Goal: Find specific page/section: Find specific page/section

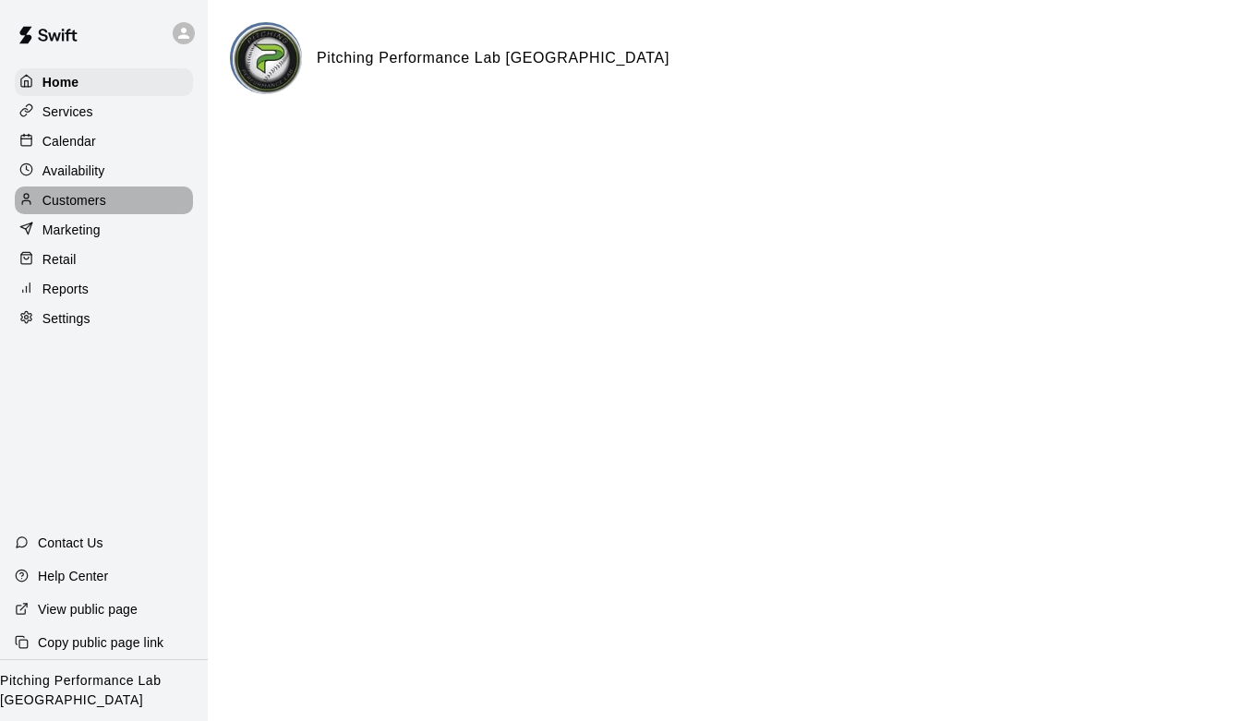
click at [127, 199] on div "Customers" at bounding box center [104, 201] width 178 height 28
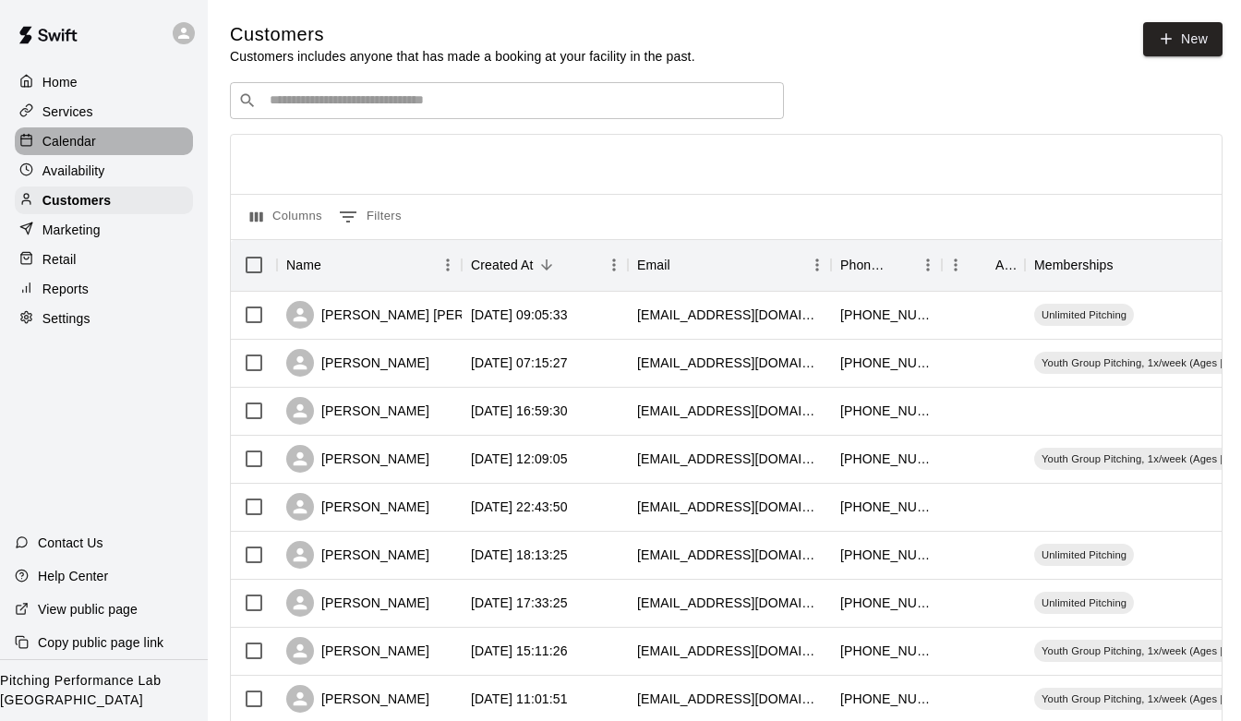
click at [103, 130] on div "Calendar" at bounding box center [104, 141] width 178 height 28
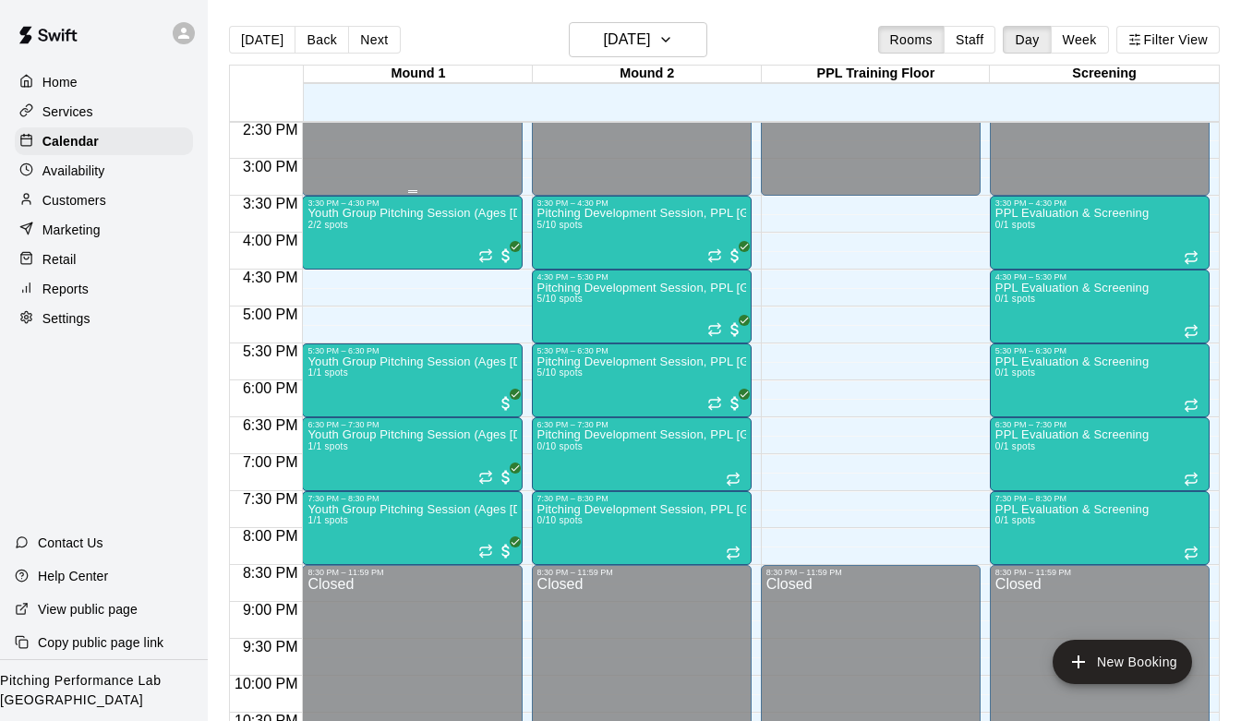
scroll to position [1101, 0]
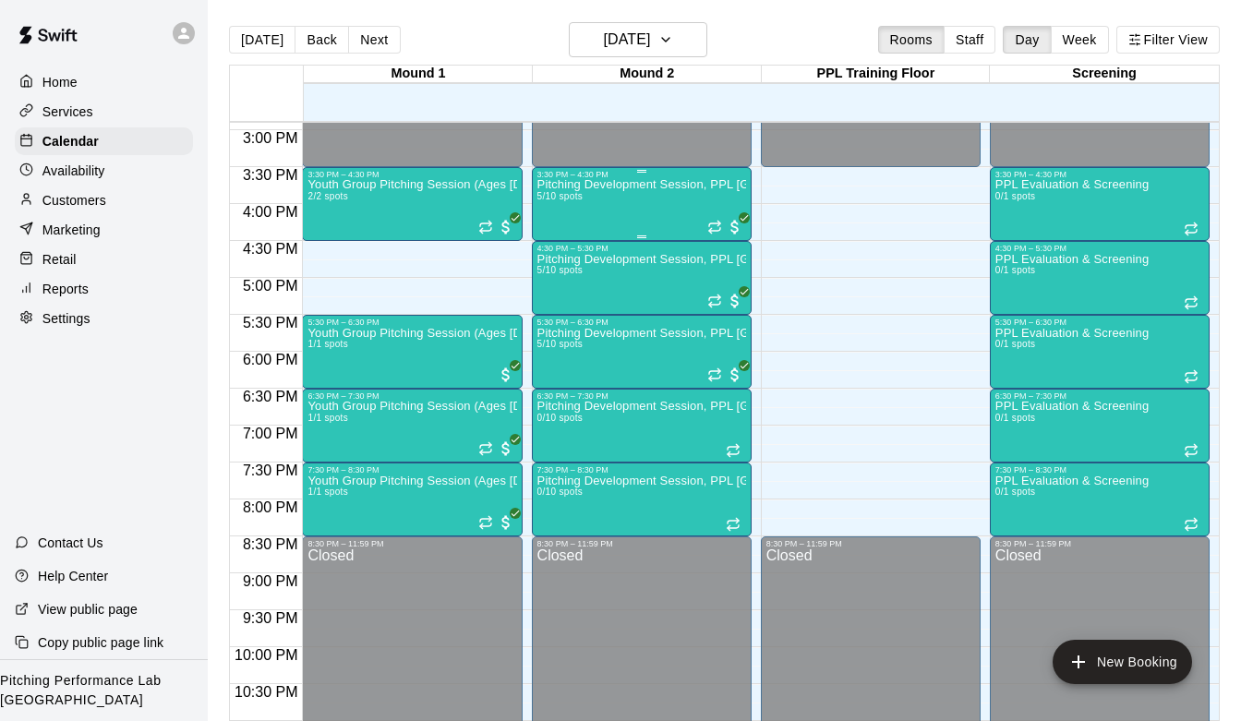
click at [607, 207] on div "Pitching Development Session, PPL [GEOGRAPHIC_DATA] (Ages [DEMOGRAPHIC_DATA]+) …" at bounding box center [641, 539] width 209 height 721
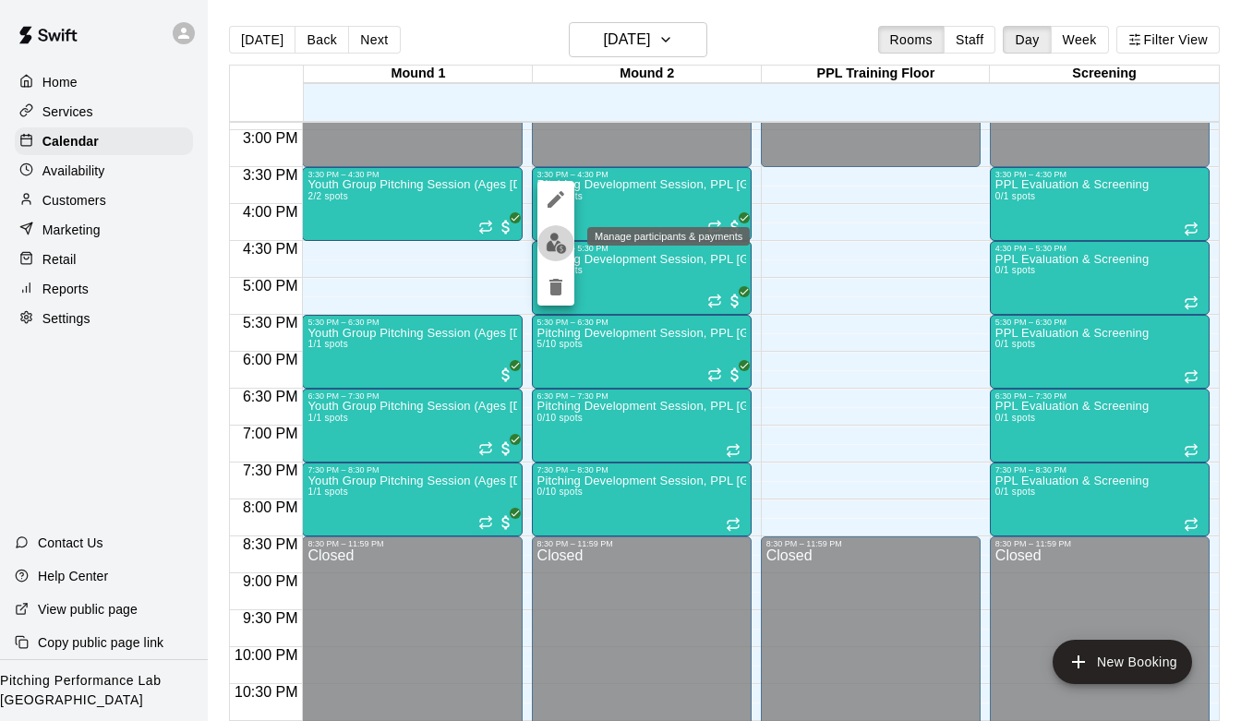
click at [556, 245] on img "edit" at bounding box center [556, 243] width 21 height 21
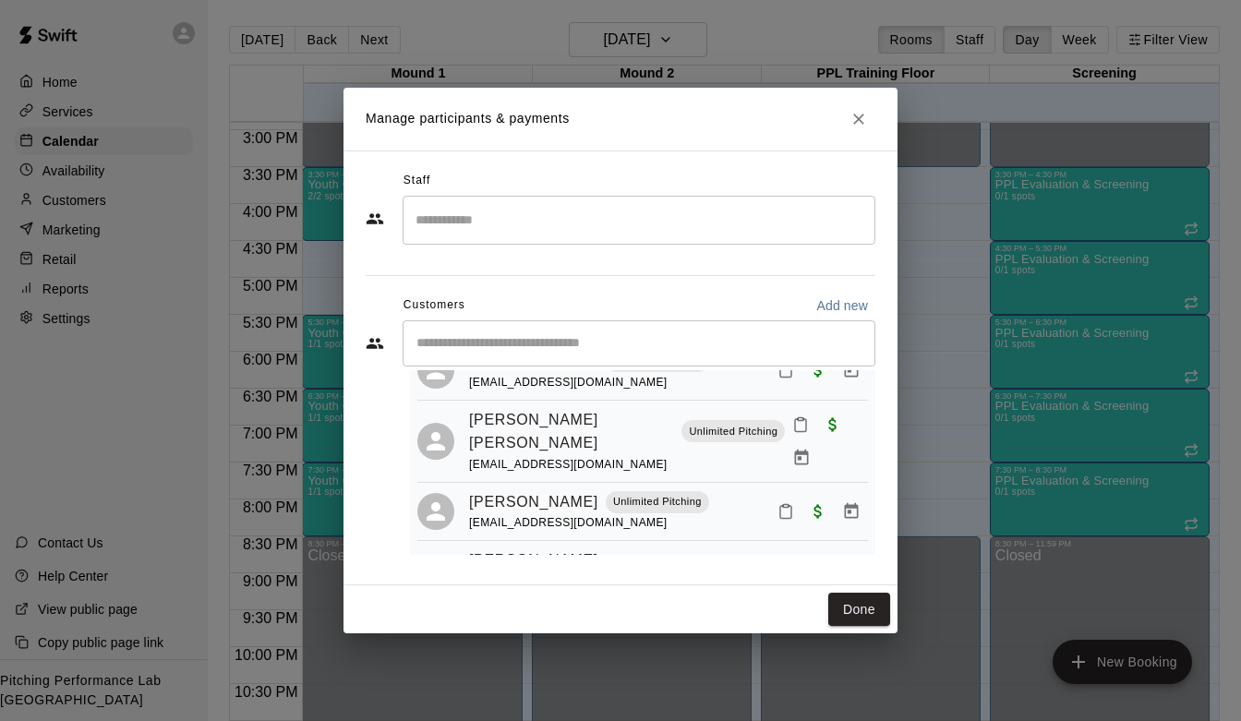
scroll to position [164, 0]
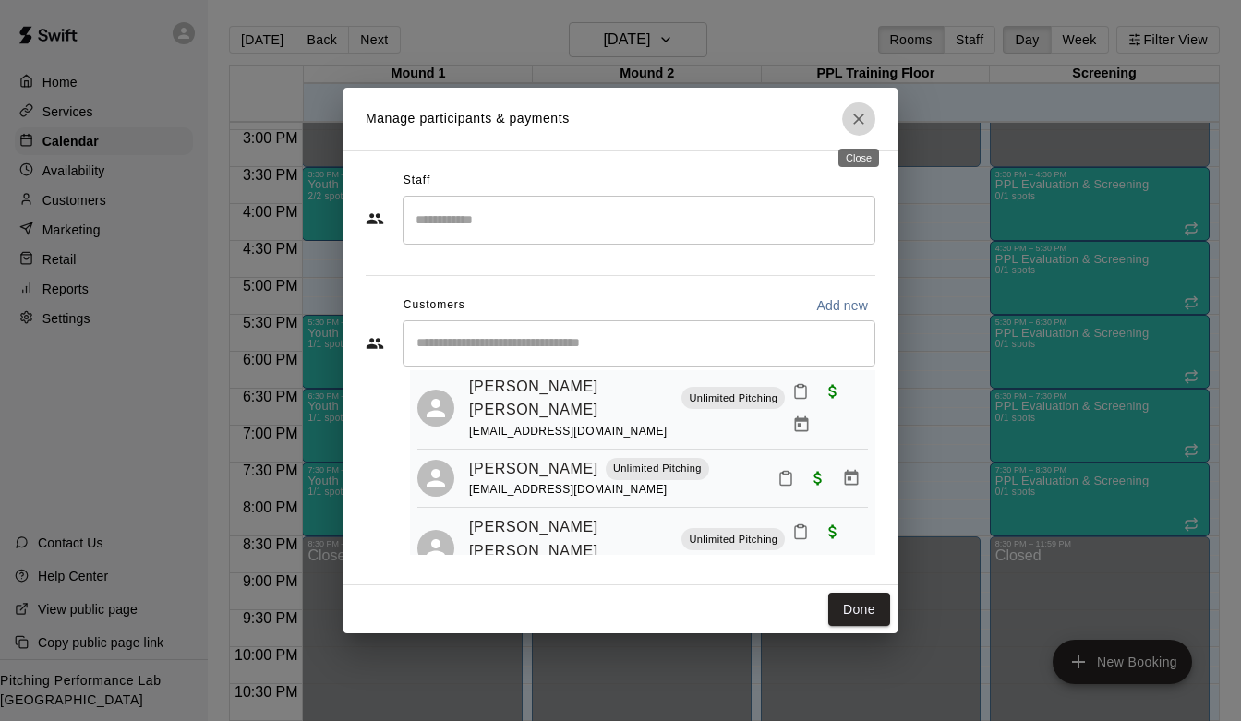
click at [854, 132] on button "Close" at bounding box center [858, 118] width 33 height 33
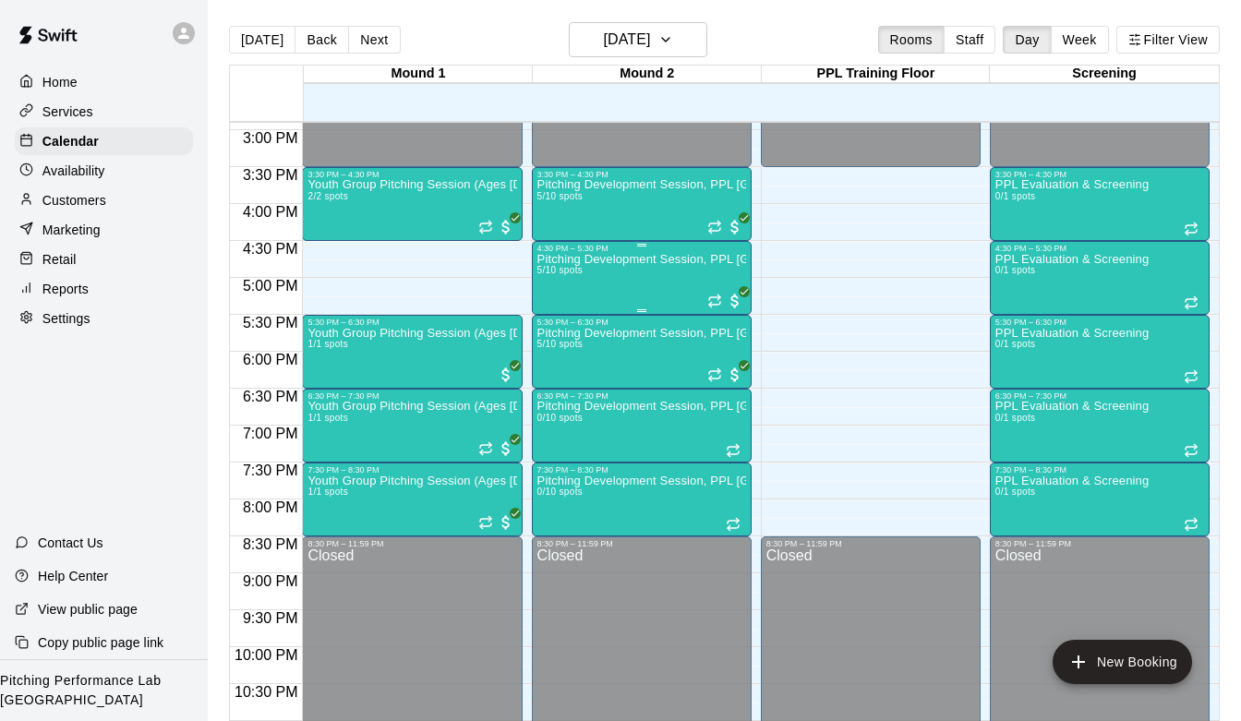
click at [580, 280] on div "Pitching Development Session, PPL [GEOGRAPHIC_DATA] (Ages [DEMOGRAPHIC_DATA]+) …" at bounding box center [641, 613] width 209 height 721
click at [549, 309] on img "edit" at bounding box center [556, 317] width 21 height 21
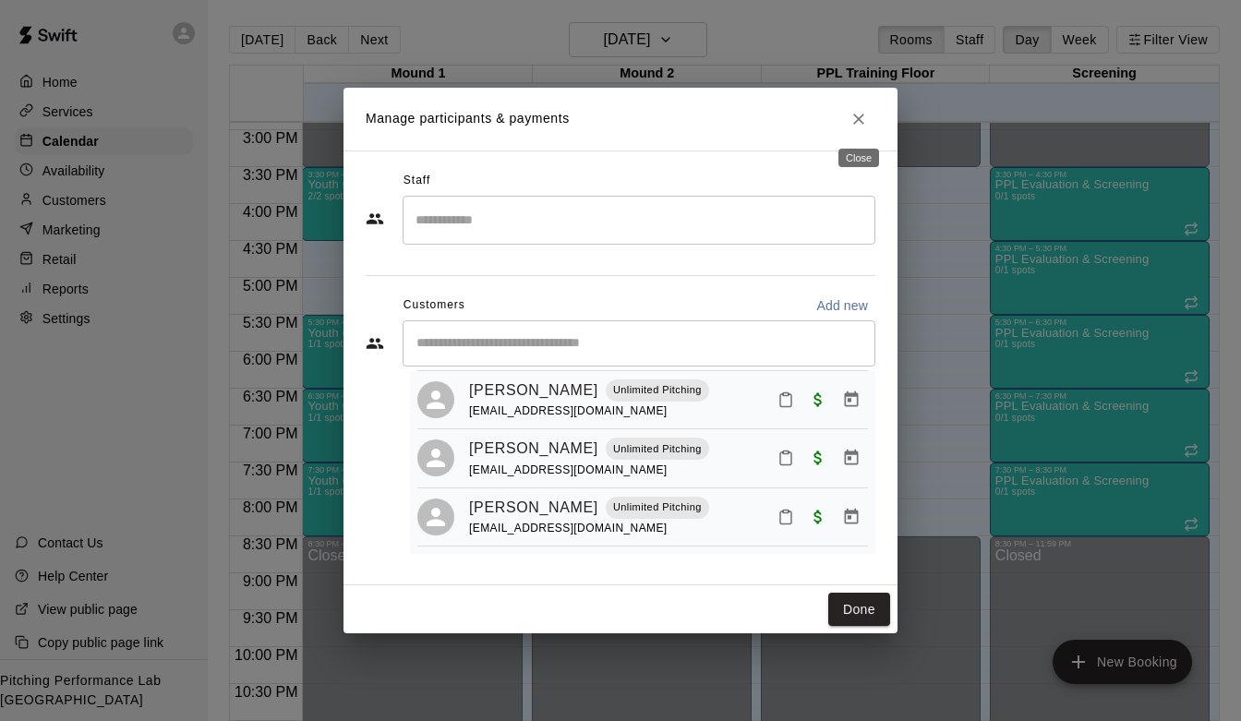
click at [856, 122] on icon "Close" at bounding box center [859, 119] width 18 height 18
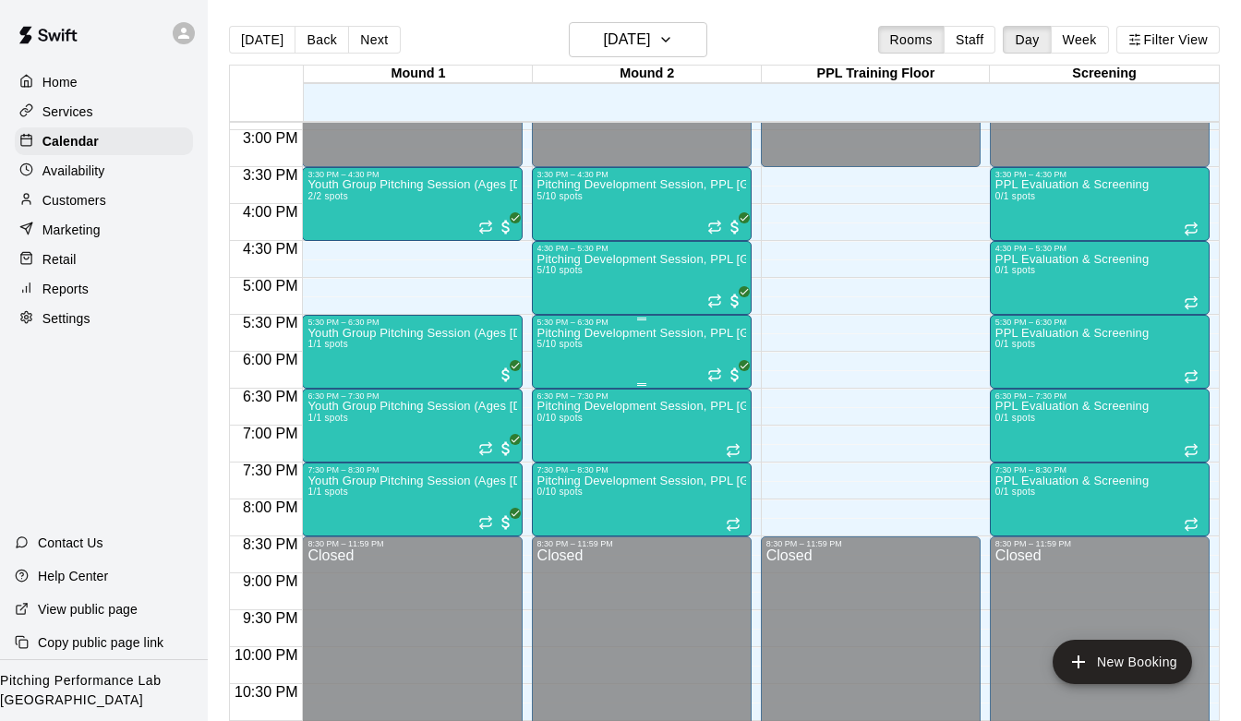
click at [613, 363] on div "Pitching Development Session, PPL [GEOGRAPHIC_DATA] (Ages [DEMOGRAPHIC_DATA]+) …" at bounding box center [641, 687] width 209 height 721
click at [567, 388] on button "edit" at bounding box center [555, 391] width 37 height 36
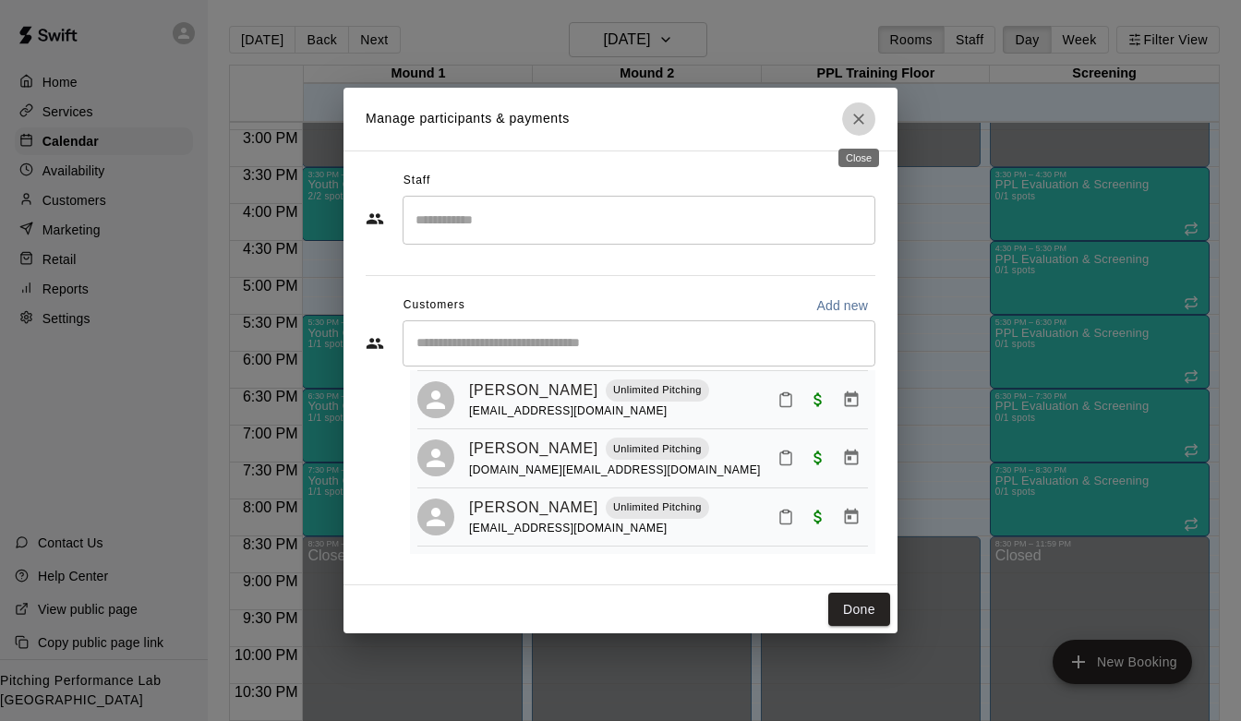
click at [863, 115] on icon "Close" at bounding box center [859, 119] width 18 height 18
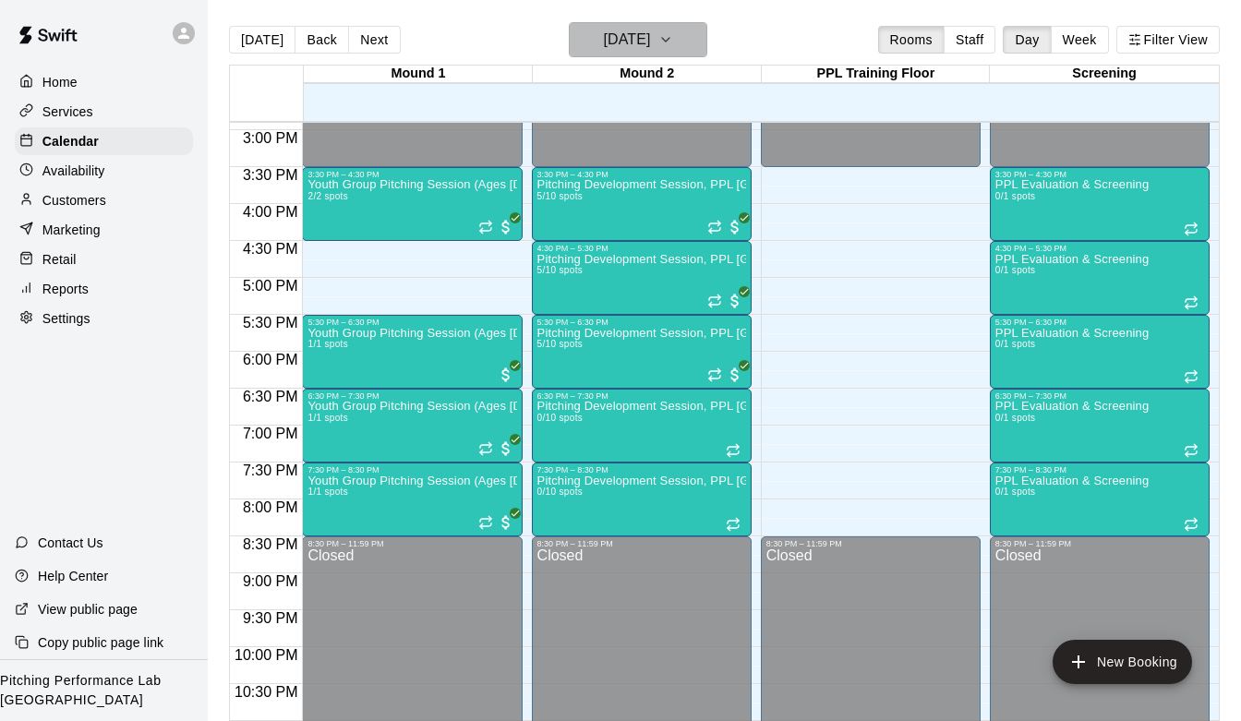
click at [650, 34] on h6 "[DATE]" at bounding box center [626, 40] width 47 height 26
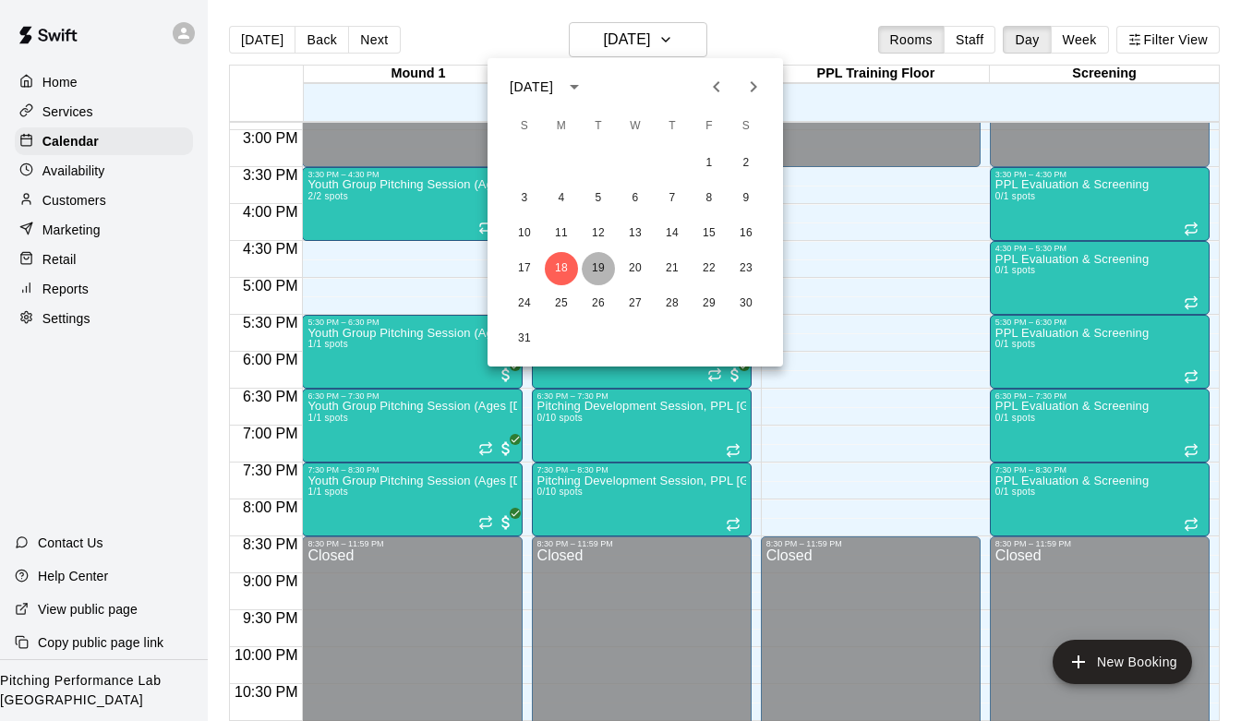
click at [596, 261] on button "19" at bounding box center [598, 268] width 33 height 33
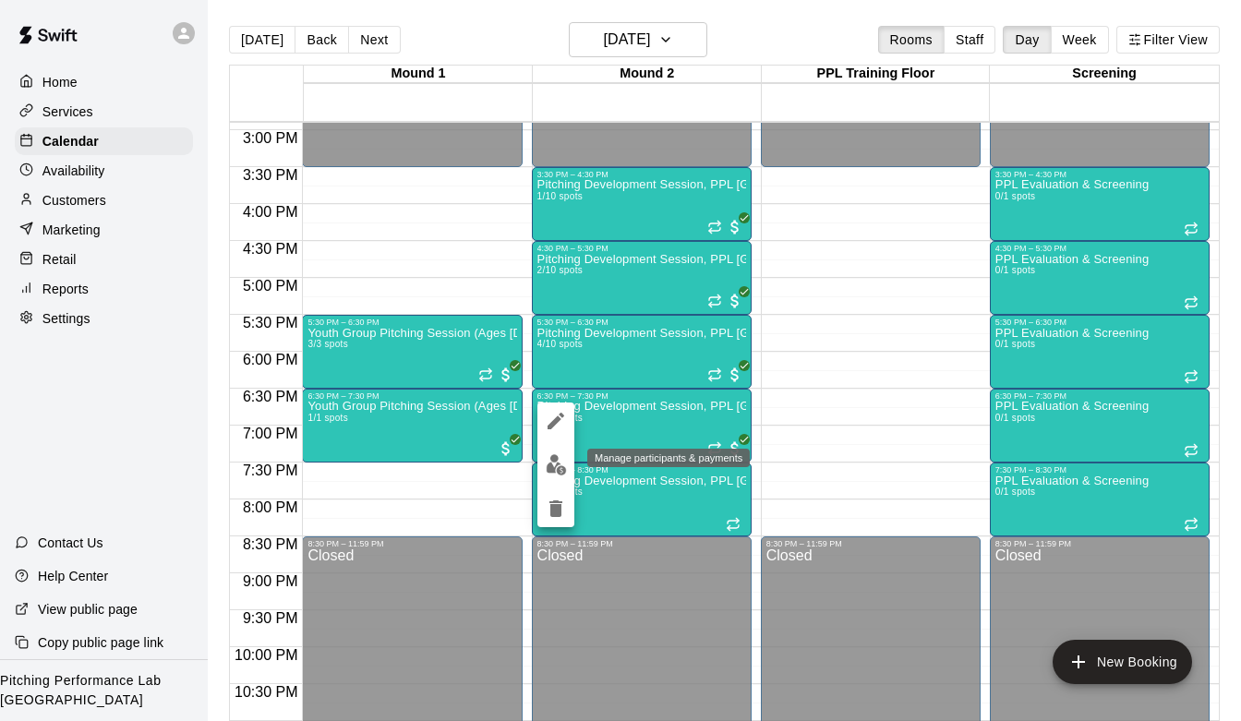
click at [557, 466] on img "edit" at bounding box center [556, 464] width 21 height 21
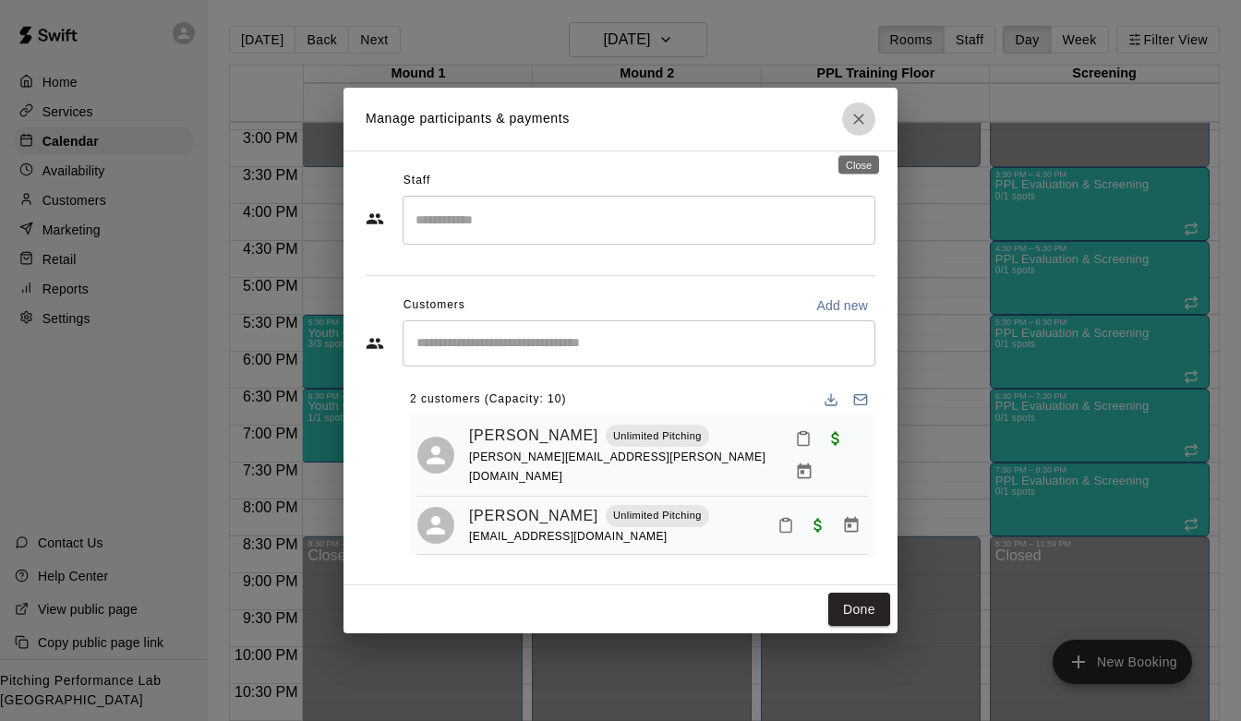
click at [863, 136] on button "Close" at bounding box center [858, 118] width 33 height 33
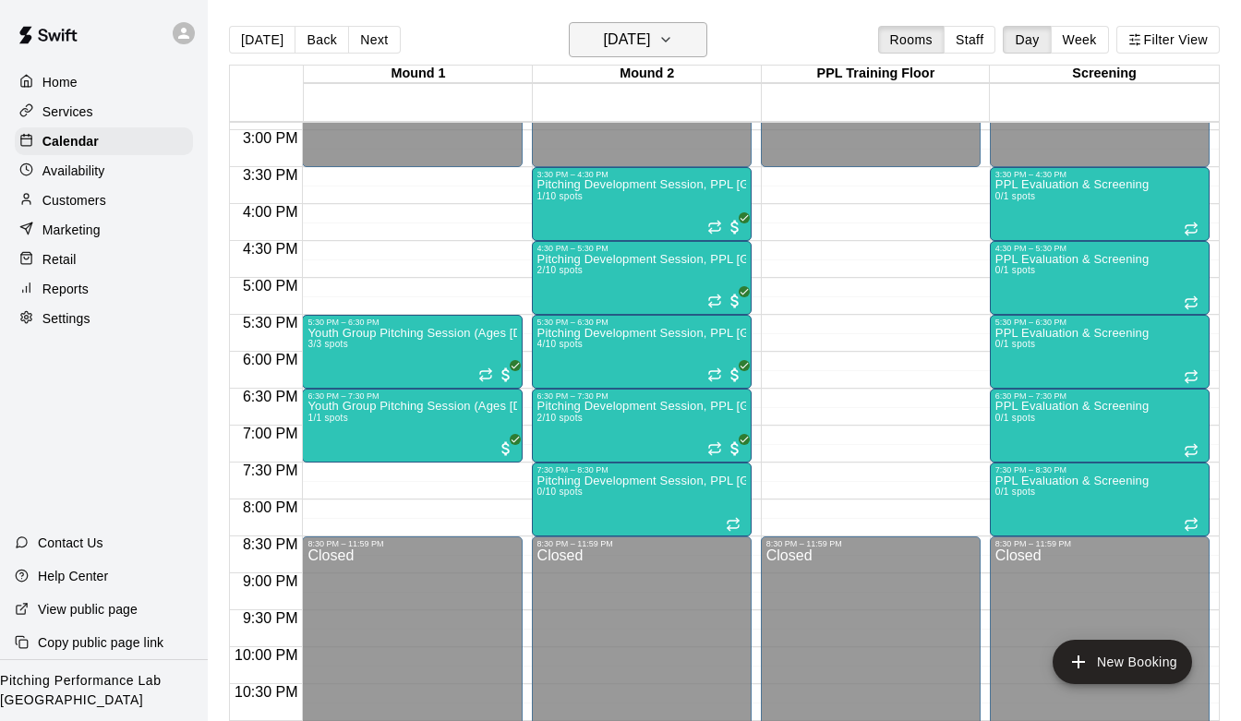
click at [650, 27] on h6 "[DATE]" at bounding box center [626, 40] width 47 height 26
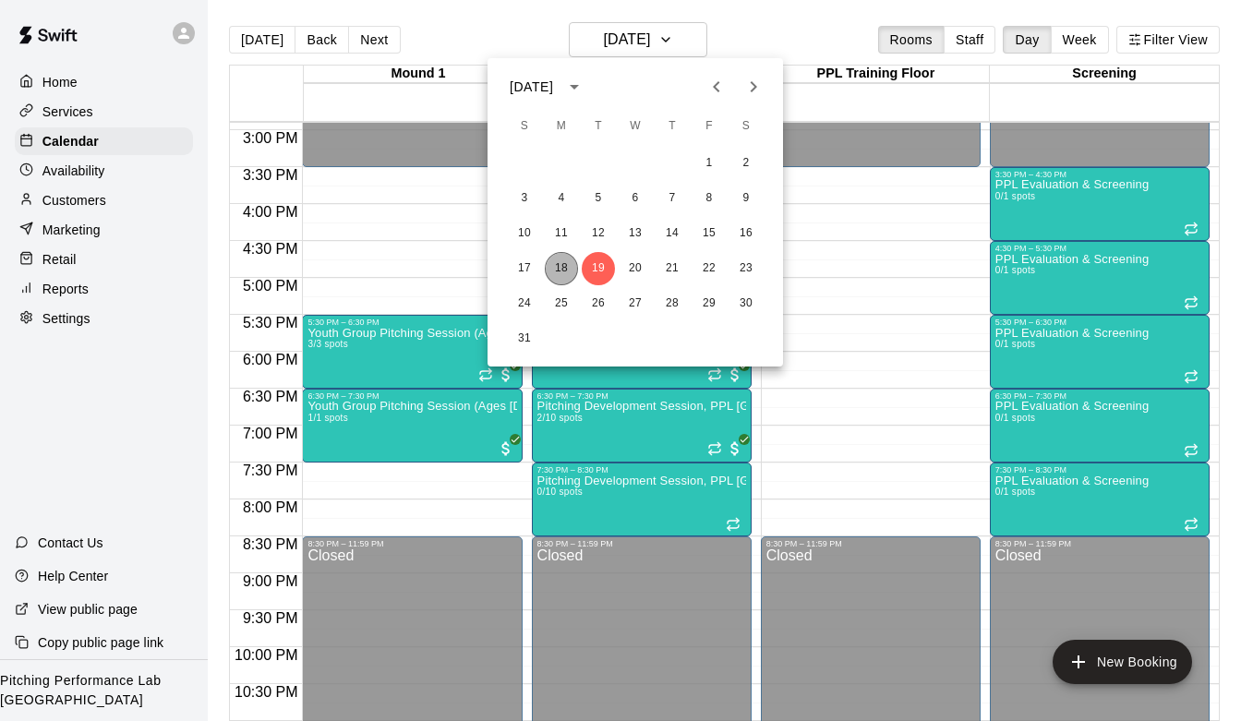
click at [557, 272] on button "18" at bounding box center [561, 268] width 33 height 33
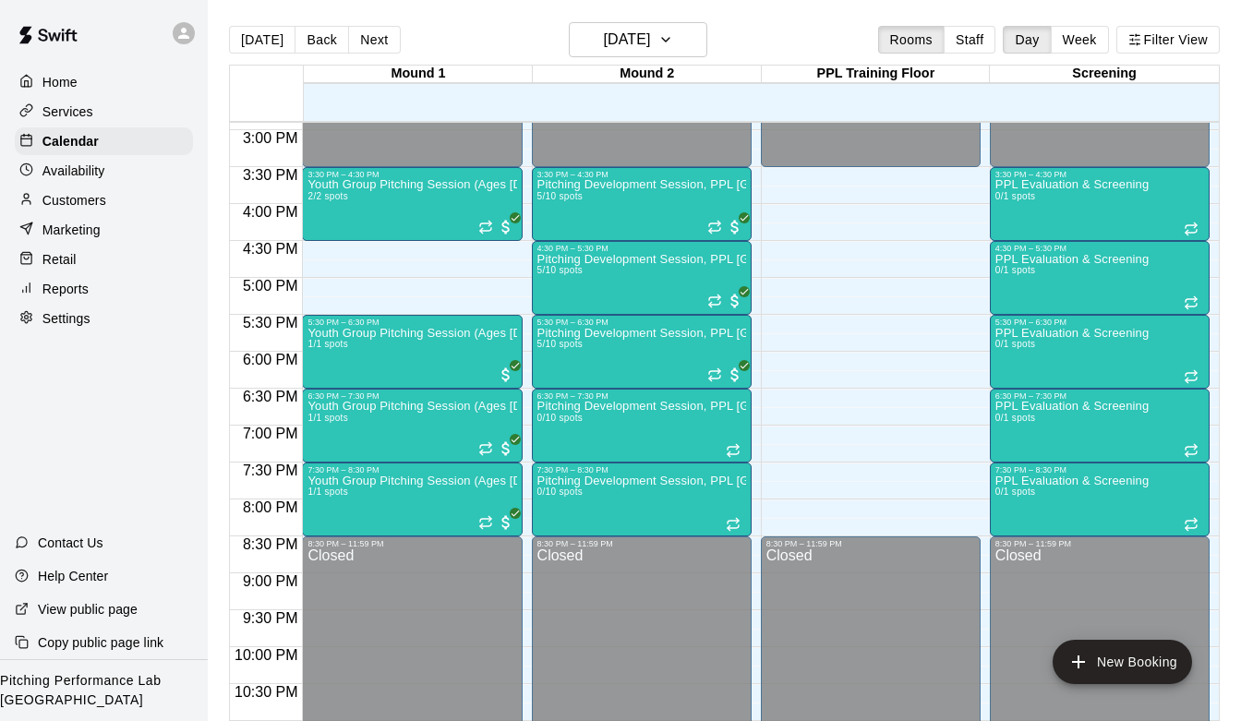
click at [91, 81] on div "Home" at bounding box center [104, 82] width 178 height 28
